Goal: Information Seeking & Learning: Learn about a topic

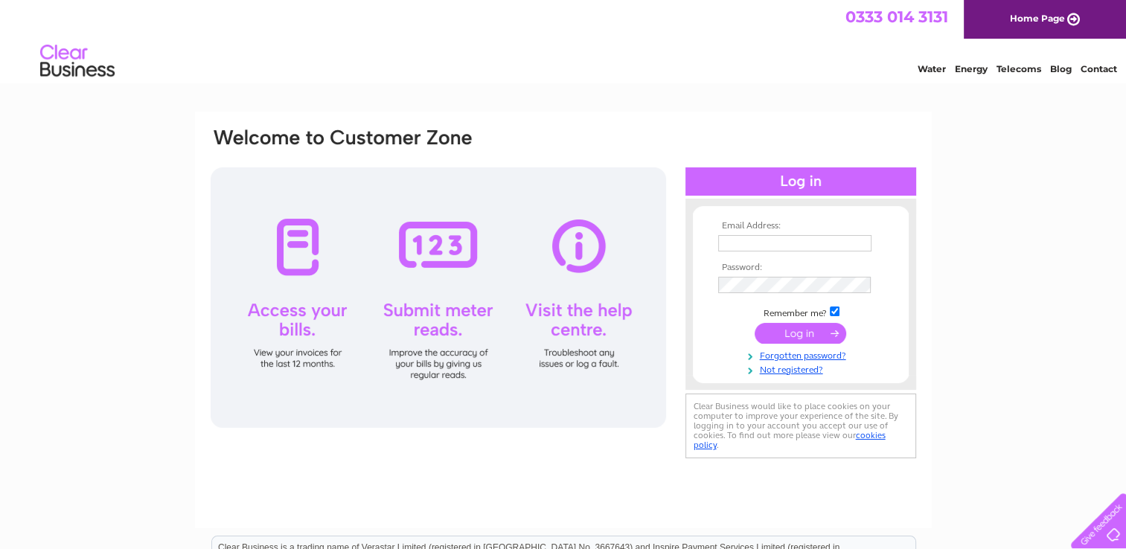
type input "[EMAIL_ADDRESS][DOMAIN_NAME]"
click at [589, 326] on div at bounding box center [438, 297] width 455 height 260
click at [809, 333] on input "submit" at bounding box center [800, 333] width 92 height 21
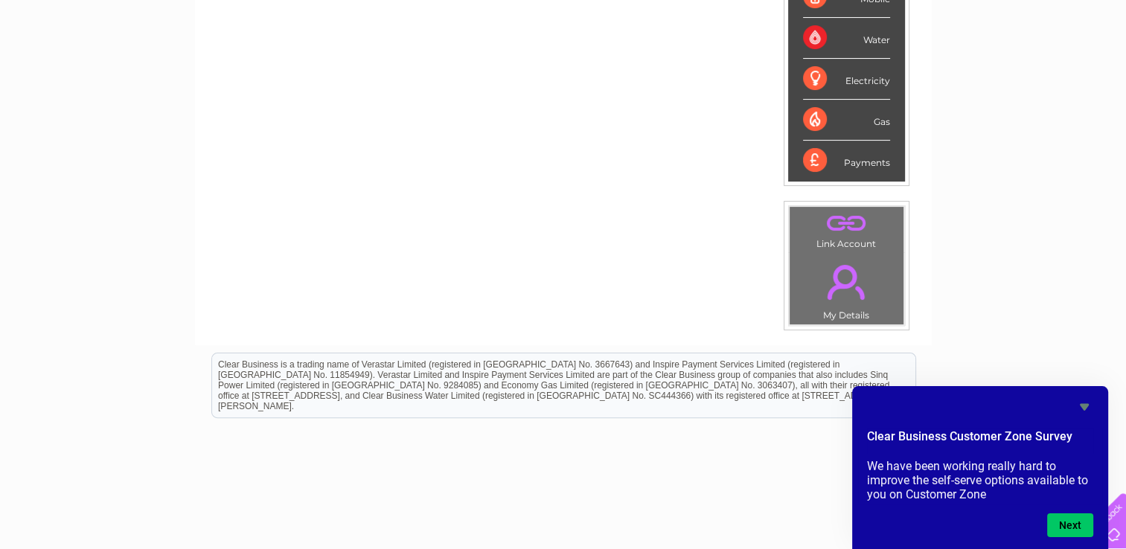
scroll to position [406, 0]
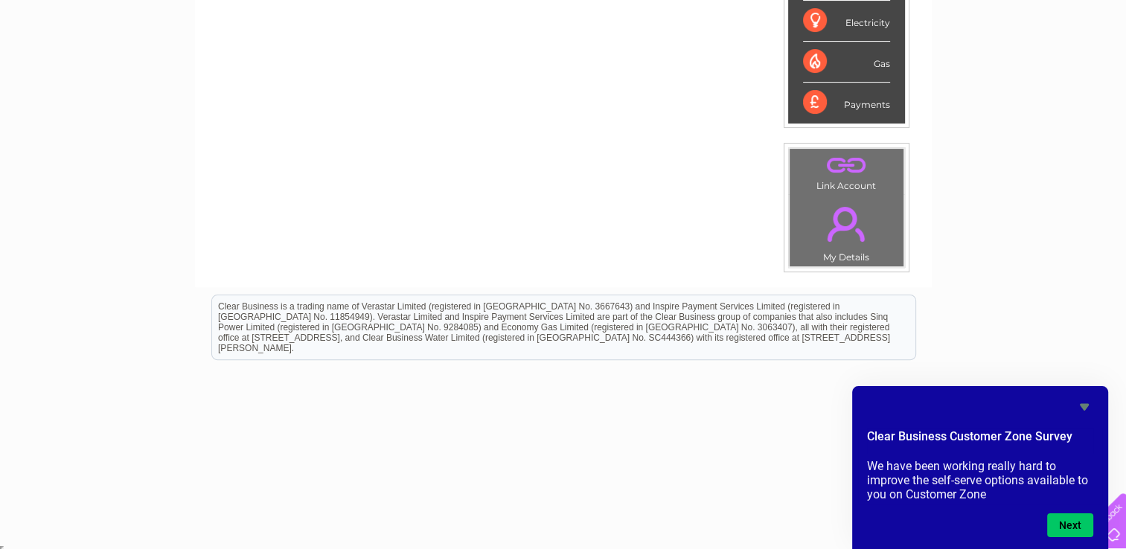
click at [1083, 402] on icon "Hide survey" at bounding box center [1084, 407] width 18 height 18
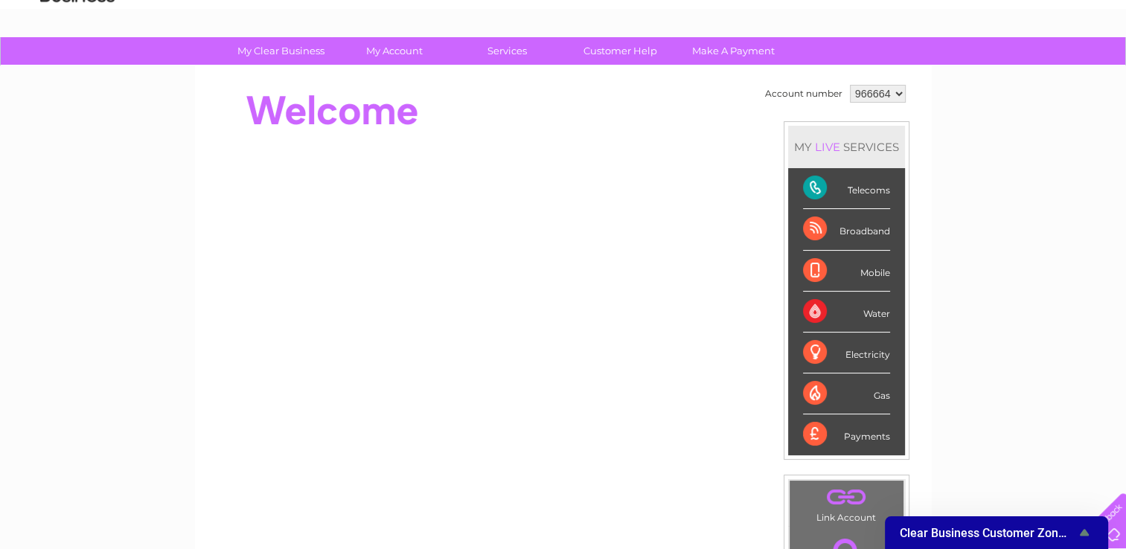
scroll to position [0, 0]
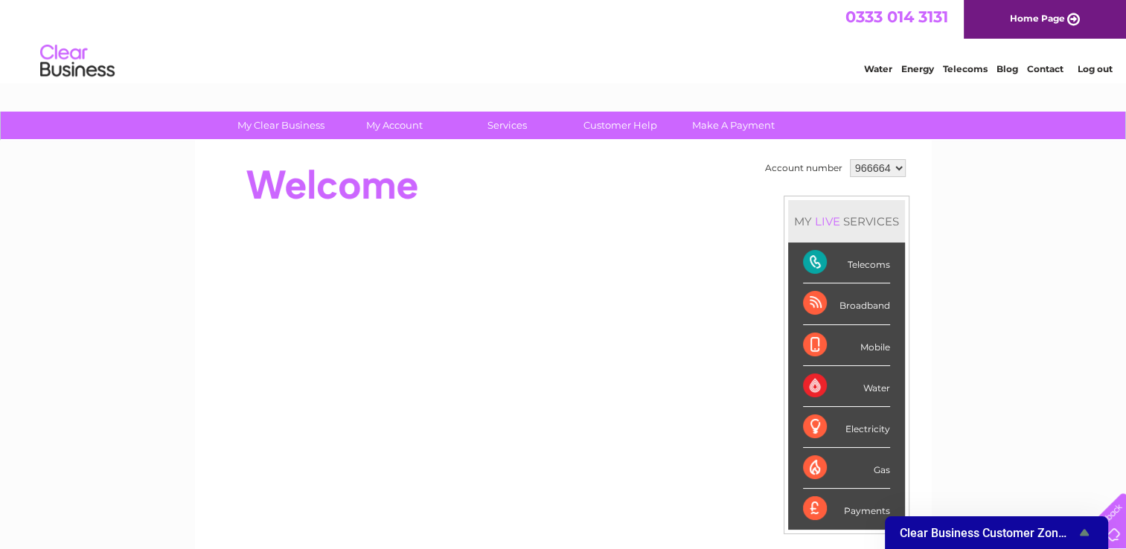
click at [1111, 529] on div at bounding box center [1095, 517] width 61 height 61
click at [1116, 513] on div at bounding box center [1095, 517] width 61 height 61
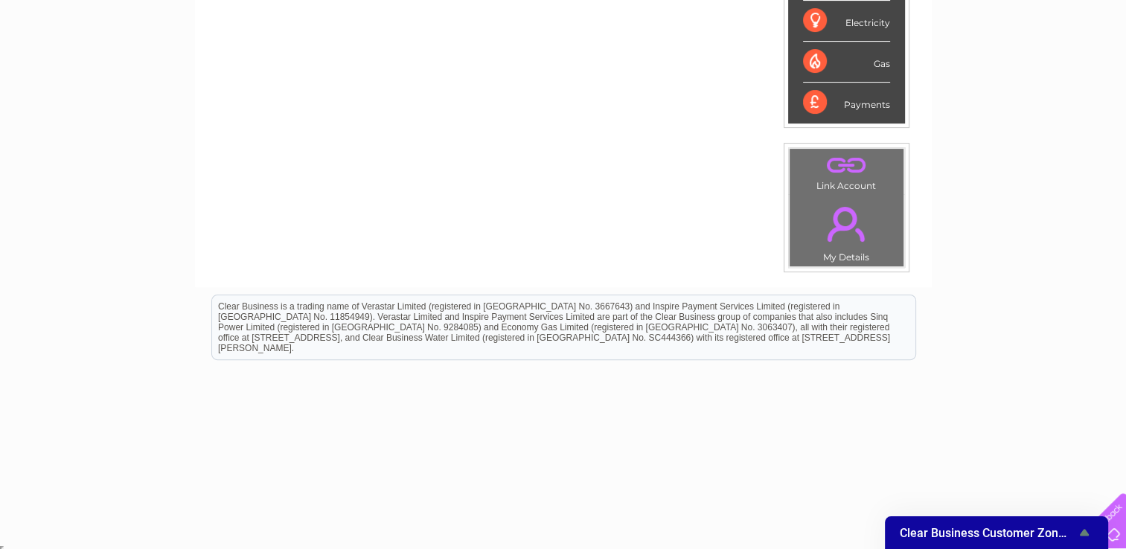
scroll to position [34, 0]
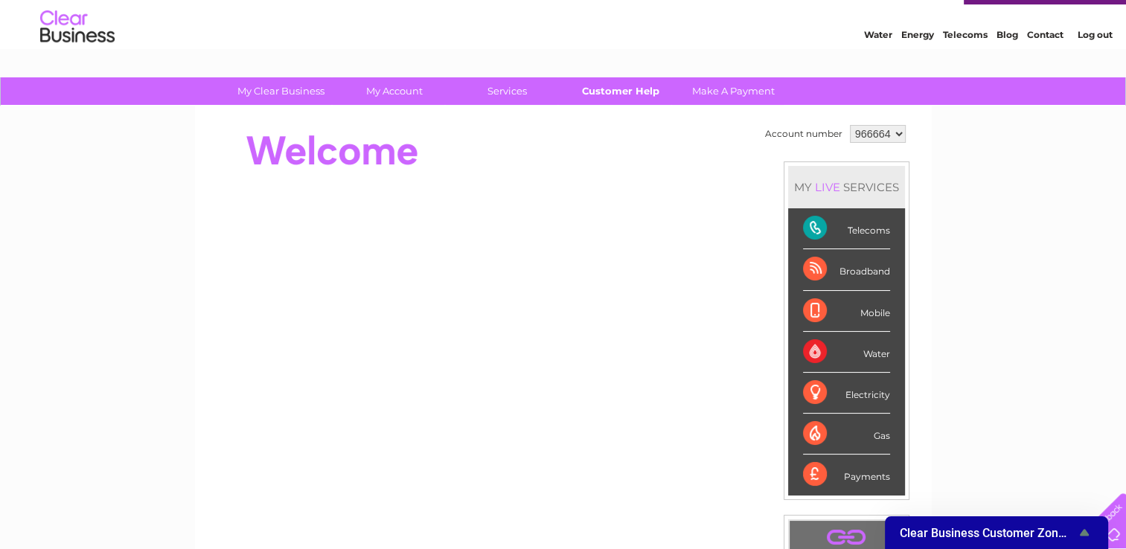
click at [638, 94] on link "Customer Help" at bounding box center [620, 91] width 123 height 28
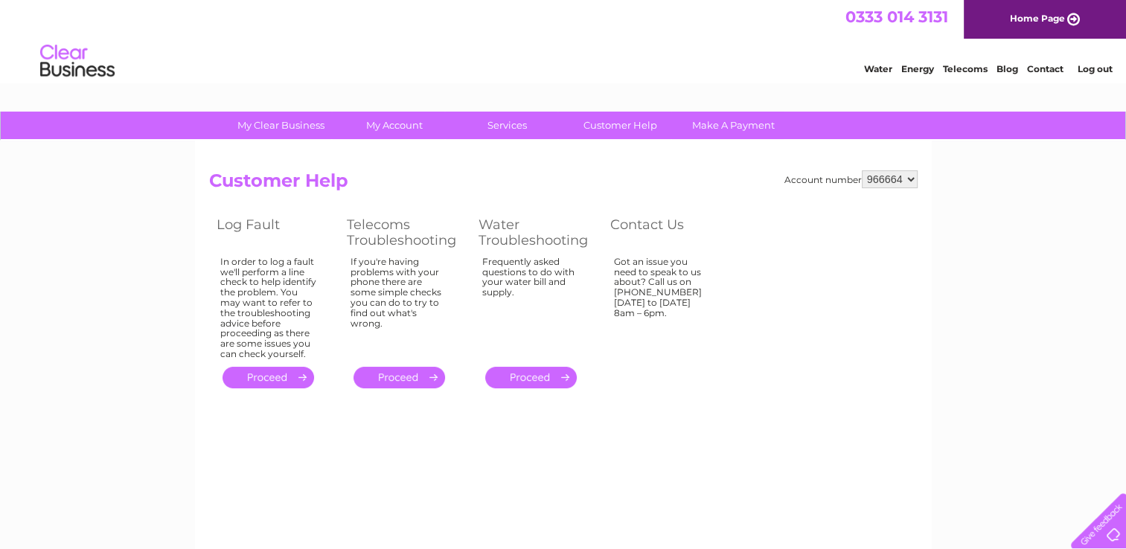
click at [399, 378] on link "." at bounding box center [399, 378] width 92 height 22
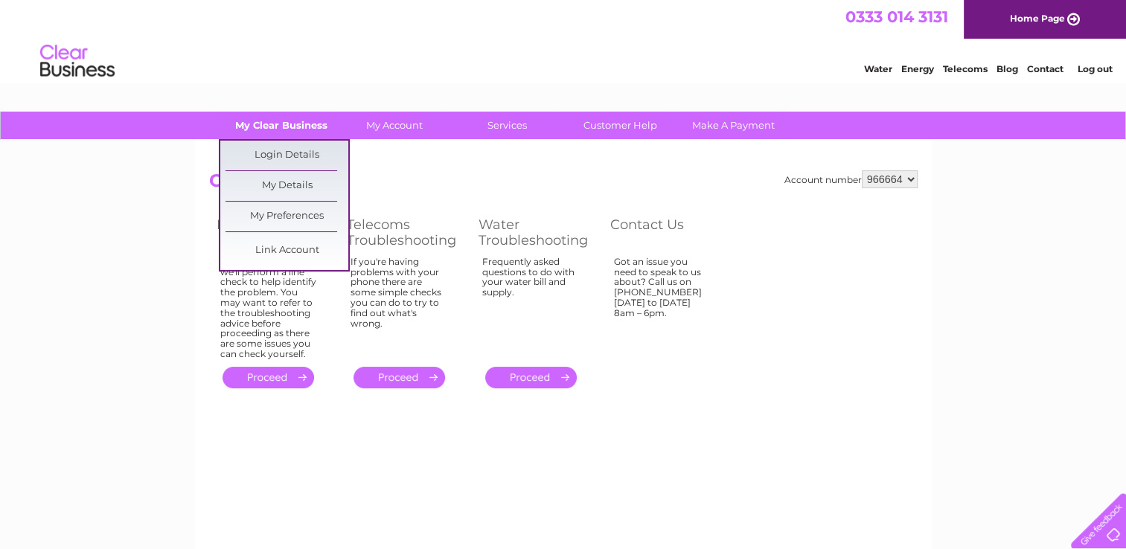
click at [279, 126] on link "My Clear Business" at bounding box center [280, 126] width 123 height 28
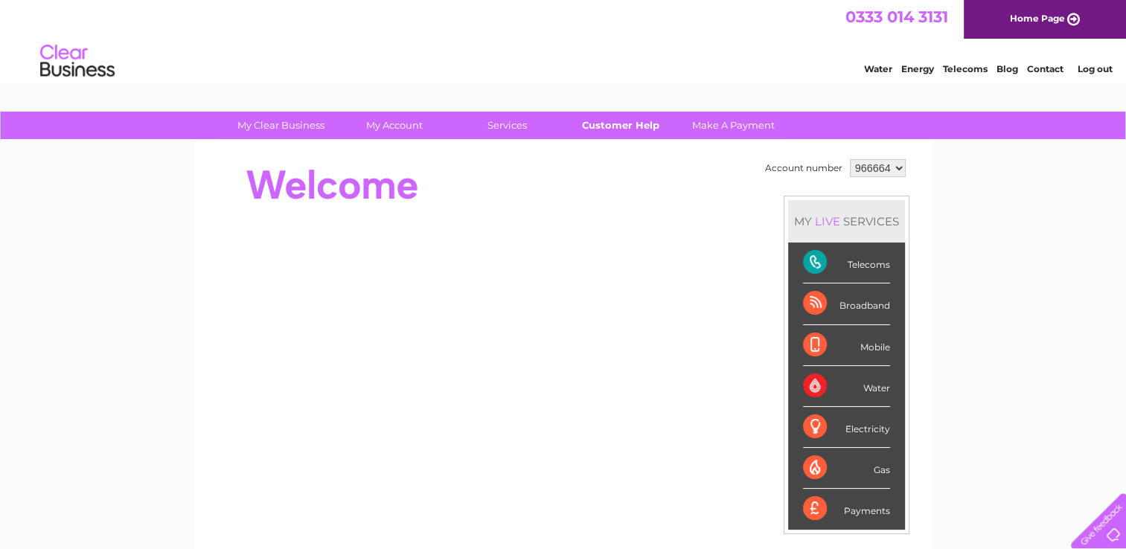
click at [631, 128] on link "Customer Help" at bounding box center [620, 126] width 123 height 28
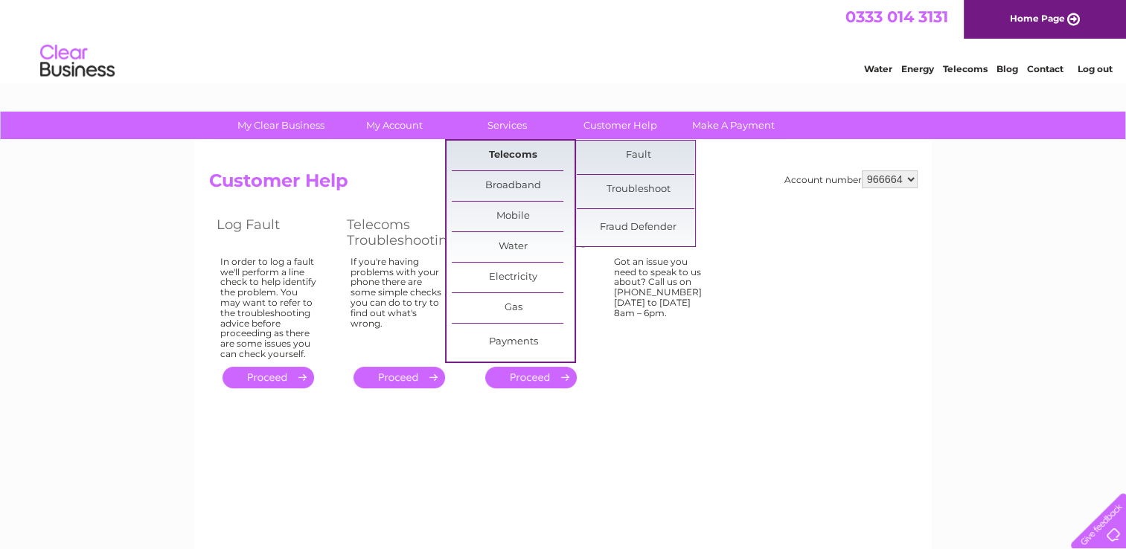
click at [498, 155] on link "Telecoms" at bounding box center [513, 156] width 123 height 30
